Goal: Navigation & Orientation: Find specific page/section

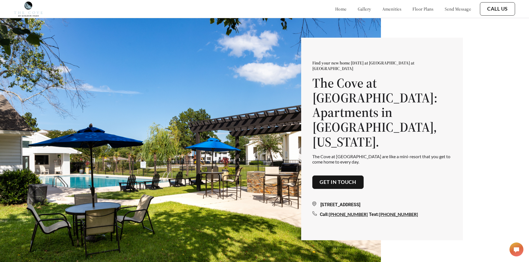
click at [389, 11] on link "amenities" at bounding box center [391, 9] width 19 height 6
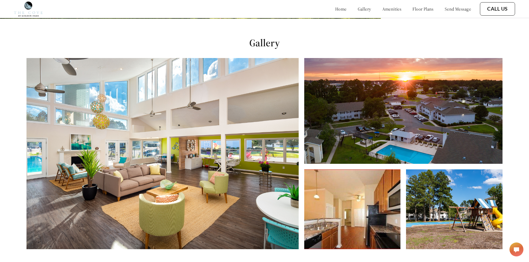
scroll to position [251, 0]
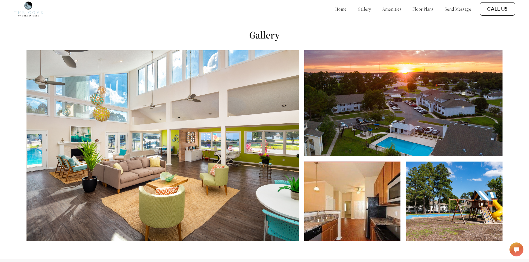
click at [265, 184] on img at bounding box center [162, 145] width 272 height 191
click at [245, 171] on img at bounding box center [162, 145] width 272 height 191
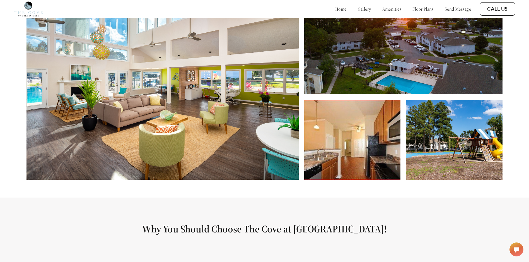
scroll to position [391, 0]
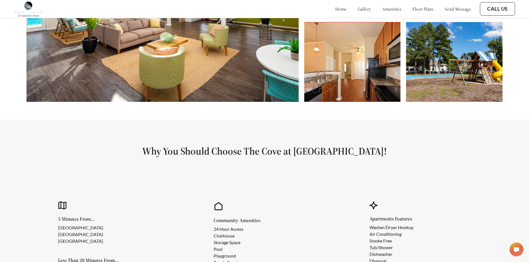
click at [228, 86] on img at bounding box center [162, 6] width 272 height 191
click at [228, 87] on img at bounding box center [162, 6] width 272 height 191
click at [360, 102] on img at bounding box center [352, 62] width 97 height 80
click at [354, 88] on img at bounding box center [352, 62] width 97 height 80
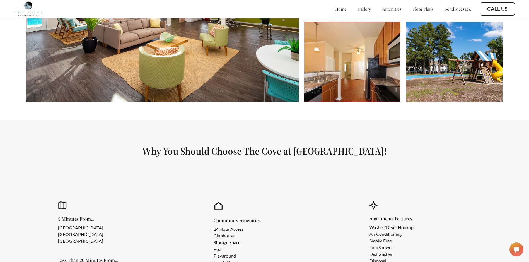
click at [354, 88] on img at bounding box center [352, 62] width 97 height 80
click at [439, 91] on img at bounding box center [454, 62] width 97 height 80
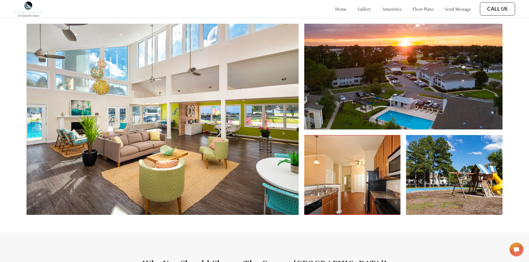
scroll to position [251, 0]
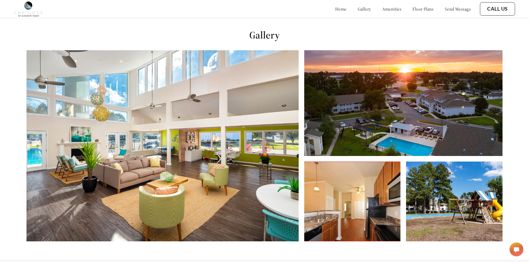
click at [392, 128] on img at bounding box center [403, 103] width 198 height 106
click at [252, 159] on img at bounding box center [162, 145] width 272 height 191
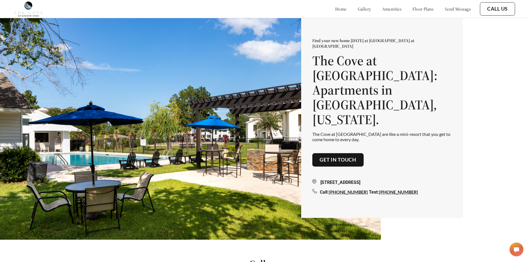
scroll to position [0, 0]
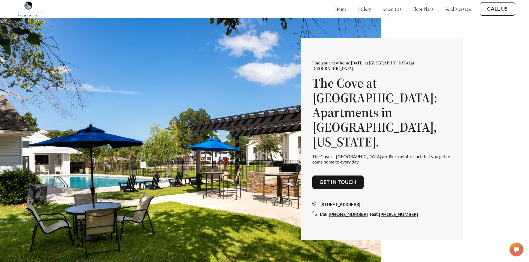
click at [425, 9] on link "floor plans" at bounding box center [423, 9] width 21 height 6
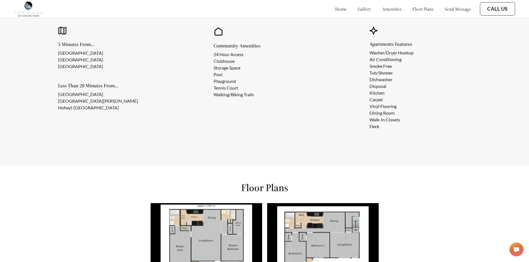
scroll to position [735, 0]
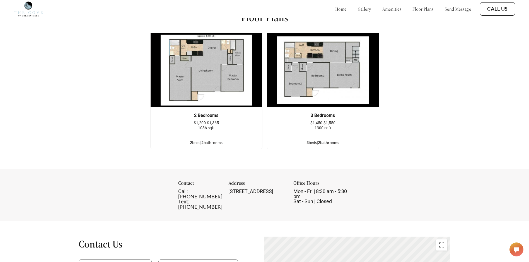
click at [358, 9] on link "gallery" at bounding box center [364, 9] width 13 height 6
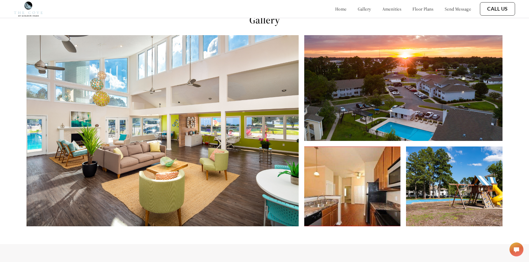
click at [335, 11] on link "home" at bounding box center [340, 9] width 11 height 6
